Goal: Task Accomplishment & Management: Complete application form

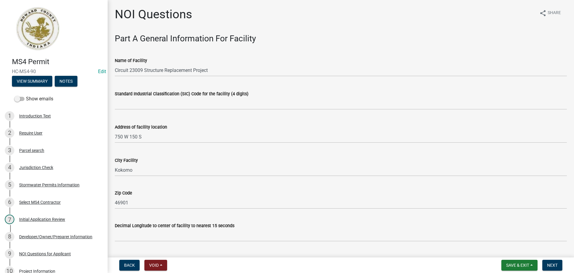
scroll to position [2229, 0]
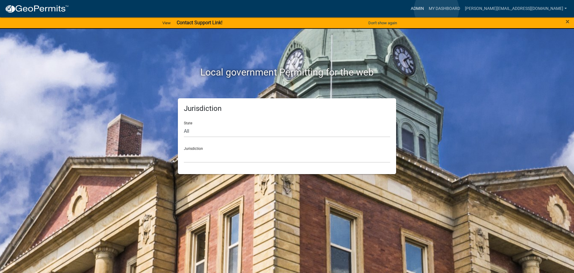
click at [427, 9] on link "Admin" at bounding box center [418, 8] width 18 height 11
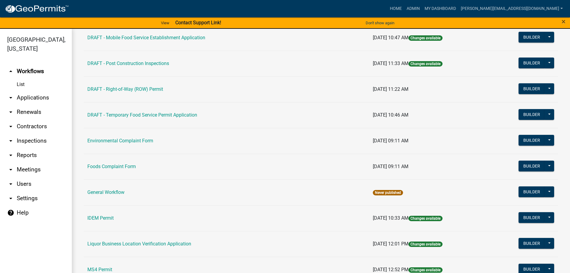
scroll to position [359, 0]
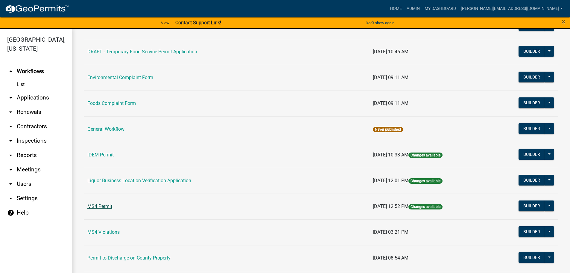
click at [106, 207] on link "MS4 Permit" at bounding box center [99, 206] width 25 height 6
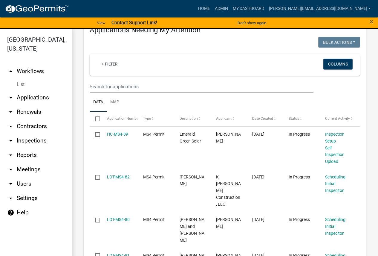
scroll to position [120, 0]
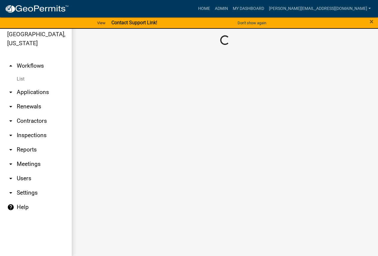
scroll to position [7, 0]
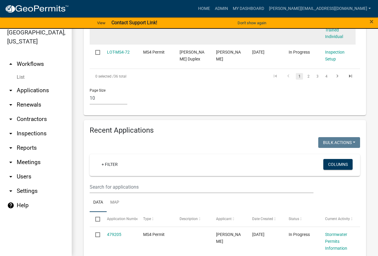
scroll to position [568, 0]
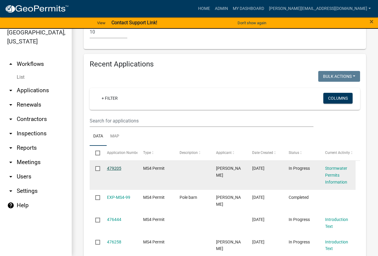
click at [118, 166] on link "479205" at bounding box center [114, 168] width 14 height 5
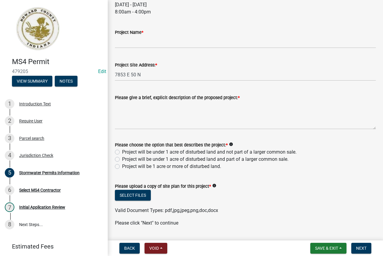
scroll to position [215, 0]
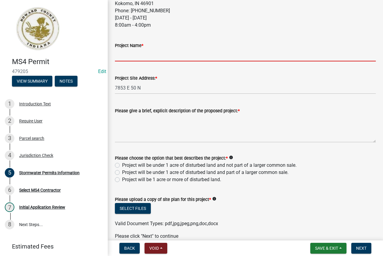
click at [149, 56] on input "Project Name *" at bounding box center [245, 55] width 261 height 12
type input "DurkesHomeBuild"
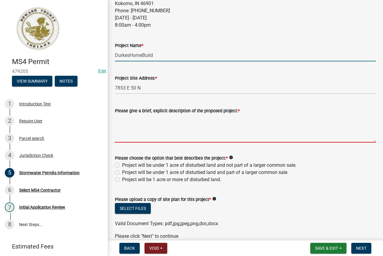
click at [186, 126] on textarea "Please give a brief, explicit description of the proposed project: *" at bounding box center [245, 128] width 261 height 28
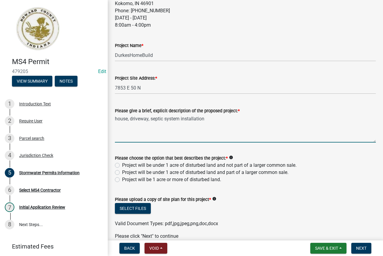
type textarea "house, driveway, septic system installation"
click at [199, 164] on label "Project will be under 1 acre of disturbed land and not part of a larger common …" at bounding box center [209, 165] width 174 height 7
click at [126, 164] on input "Project will be under 1 acre of disturbed land and not part of a larger common …" at bounding box center [124, 164] width 4 height 4
radio input "true"
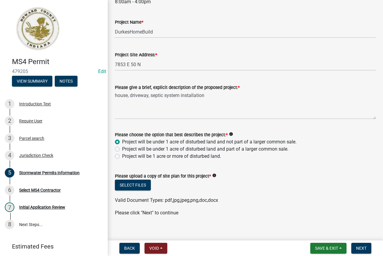
scroll to position [244, 0]
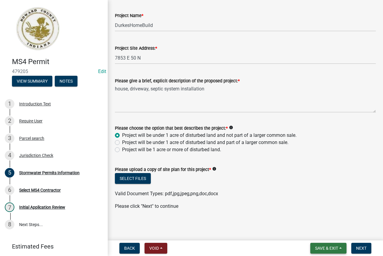
click at [343, 247] on button "Save & Exit" at bounding box center [328, 248] width 36 height 11
click at [322, 221] on button "Save" at bounding box center [323, 218] width 48 height 14
click at [339, 250] on button "Save & Exit" at bounding box center [328, 248] width 36 height 11
click at [334, 216] on button "Save" at bounding box center [323, 218] width 48 height 14
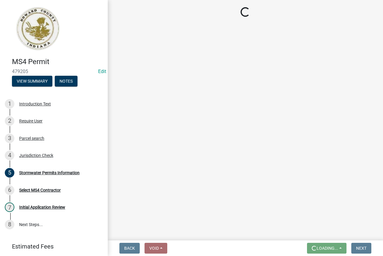
scroll to position [0, 0]
